Goal: Find contact information: Find contact information

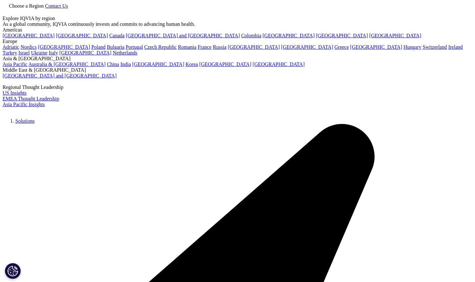
click at [68, 9] on span "Contact Us" at bounding box center [56, 5] width 23 height 5
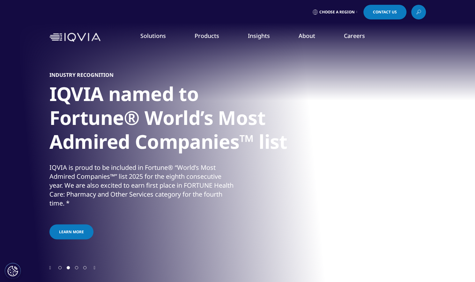
click at [381, 4] on div "Choose a Region Contact Us" at bounding box center [237, 12] width 475 height 24
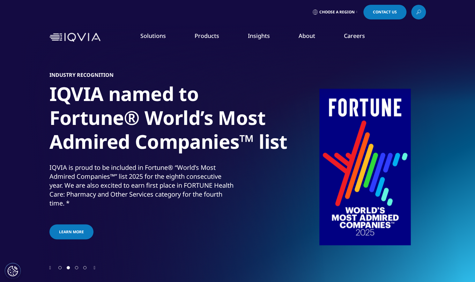
click at [381, 8] on link "Contact Us" at bounding box center [384, 12] width 43 height 15
